Goal: Find specific page/section: Find specific page/section

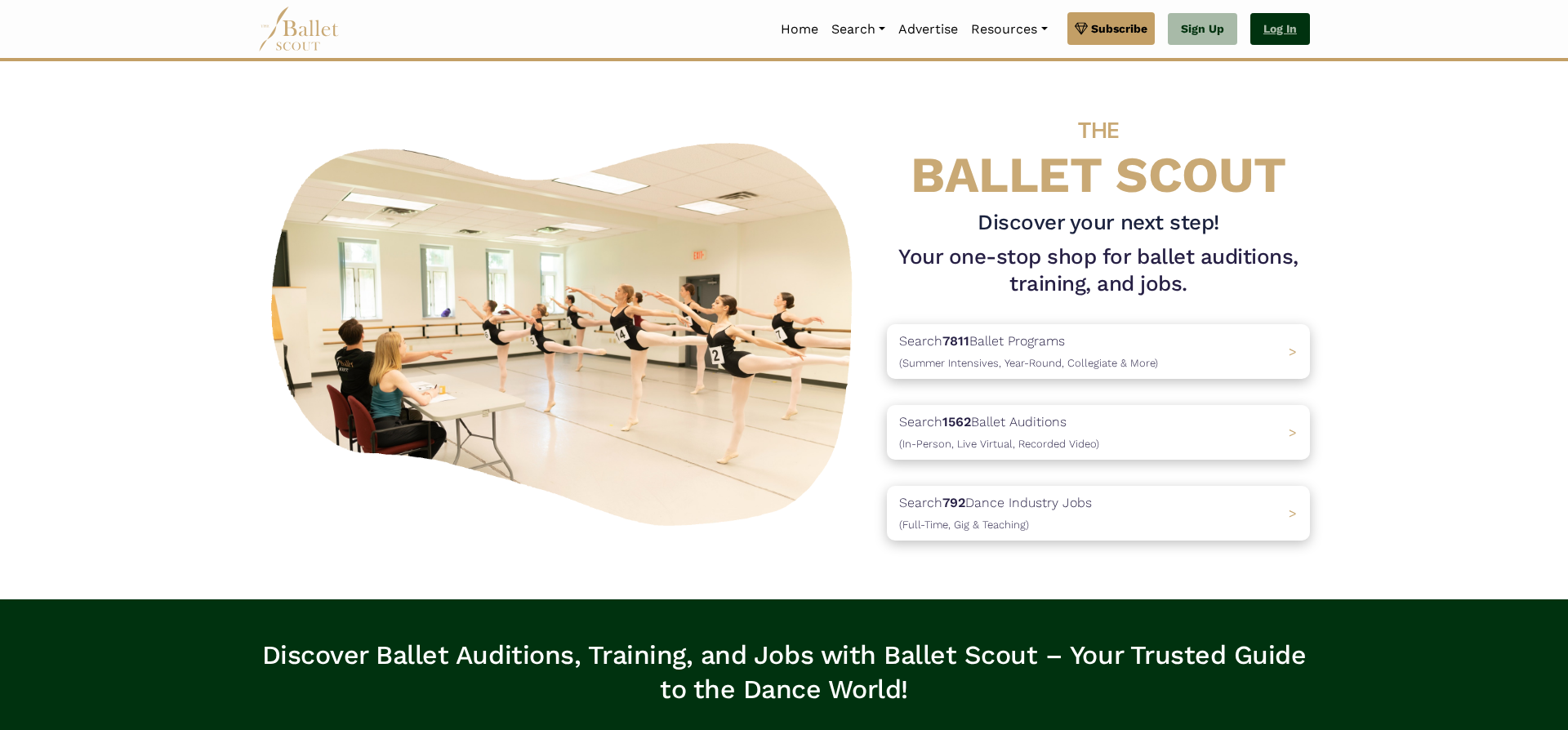
click at [1279, 23] on link "Log In" at bounding box center [1280, 29] width 60 height 33
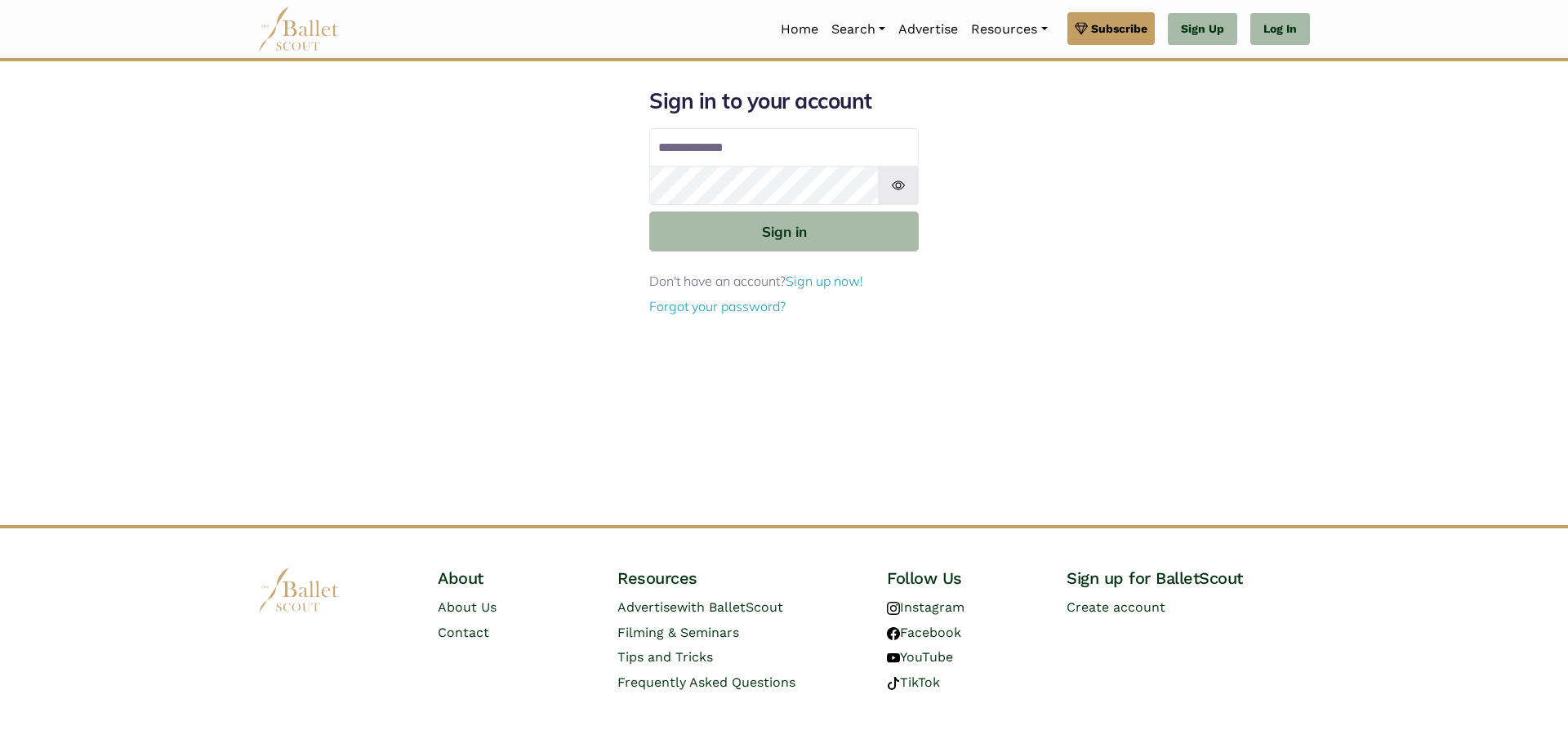
click at [749, 232] on button "Sign in" at bounding box center [784, 231] width 269 height 40
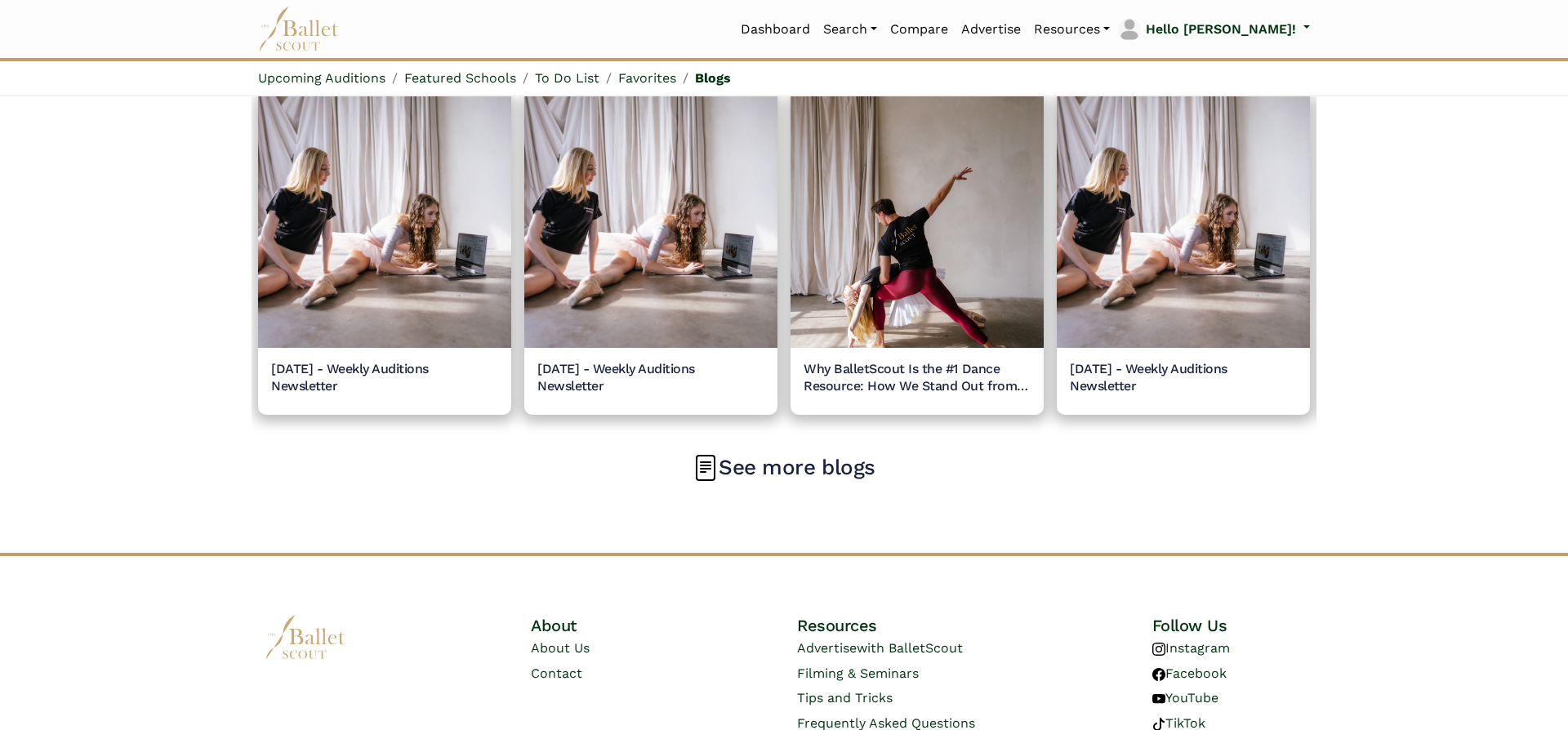
scroll to position [1885, 0]
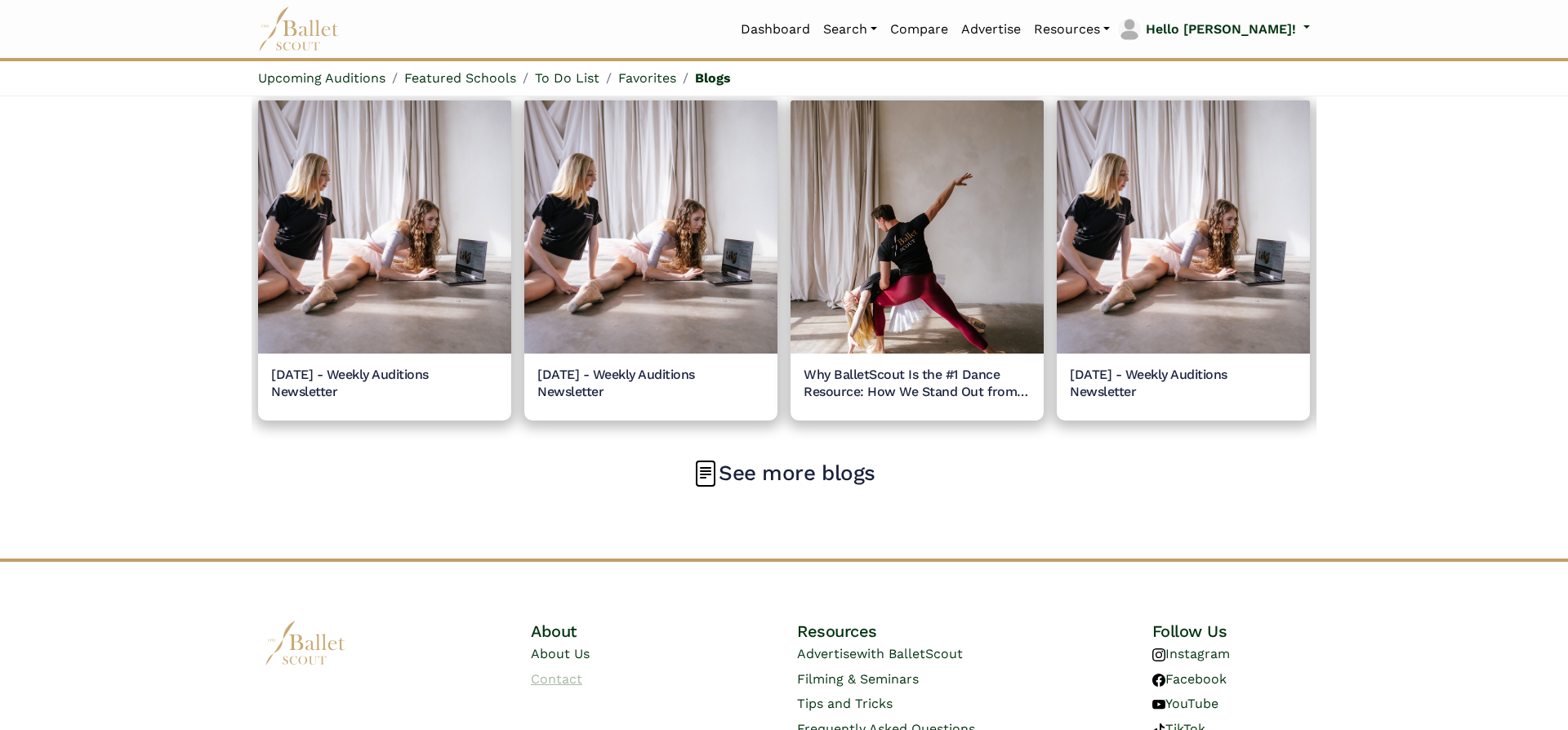
click at [536, 677] on link "Contact" at bounding box center [557, 679] width 52 height 16
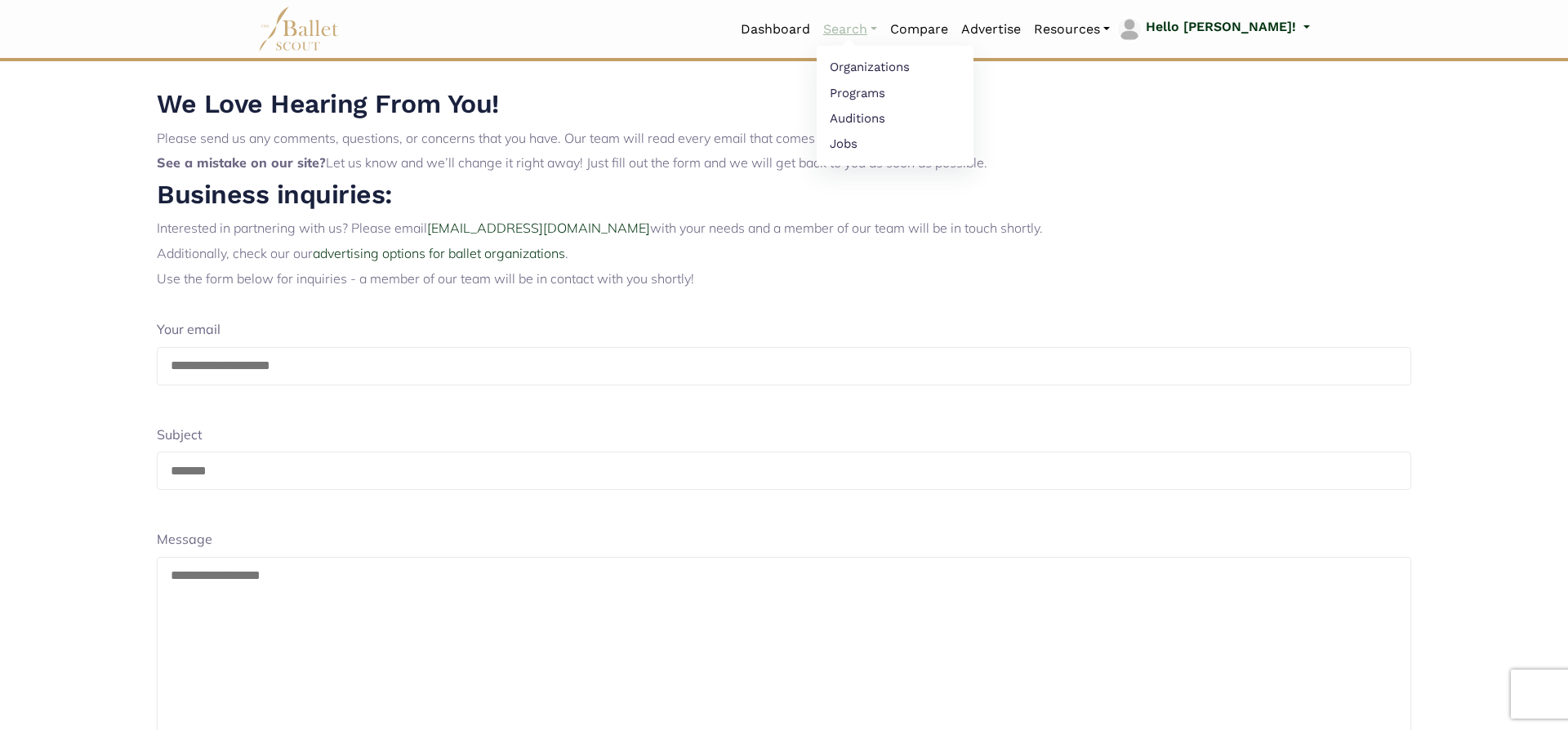
click at [884, 37] on link "Search" at bounding box center [850, 29] width 67 height 35
